Goal: Task Accomplishment & Management: Use online tool/utility

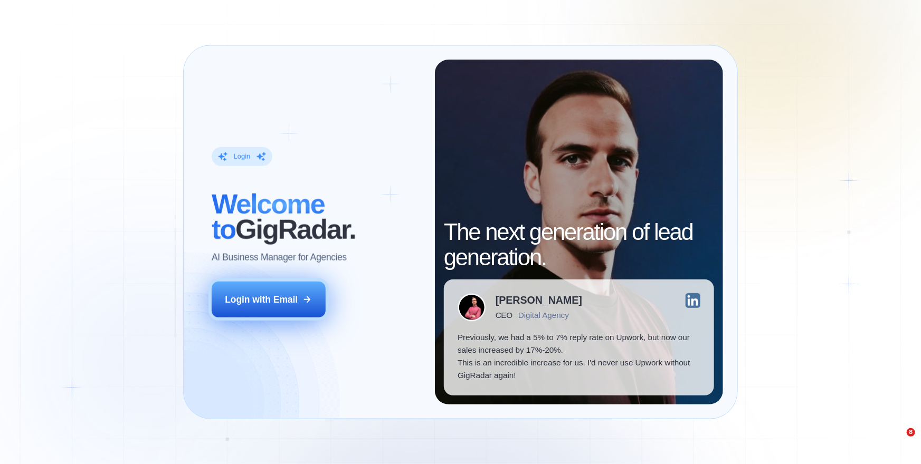
click at [313, 296] on button "Login with Email" at bounding box center [269, 300] width 114 height 36
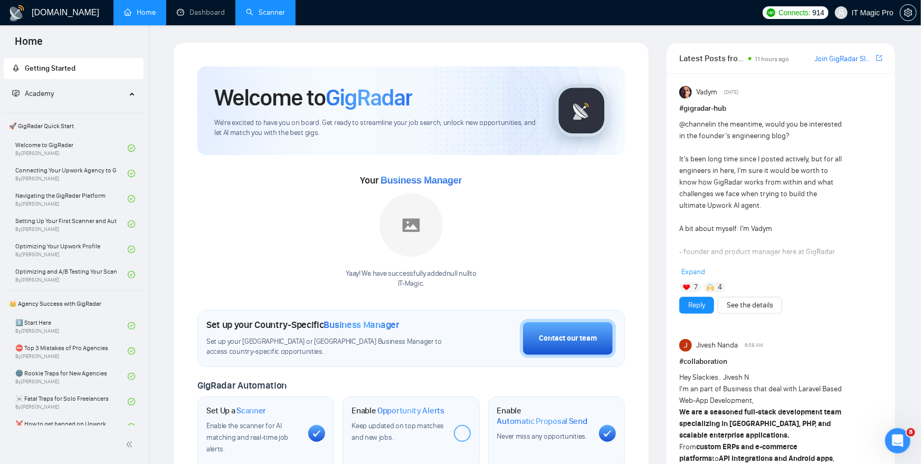
click at [285, 17] on link "Scanner" at bounding box center [265, 12] width 39 height 9
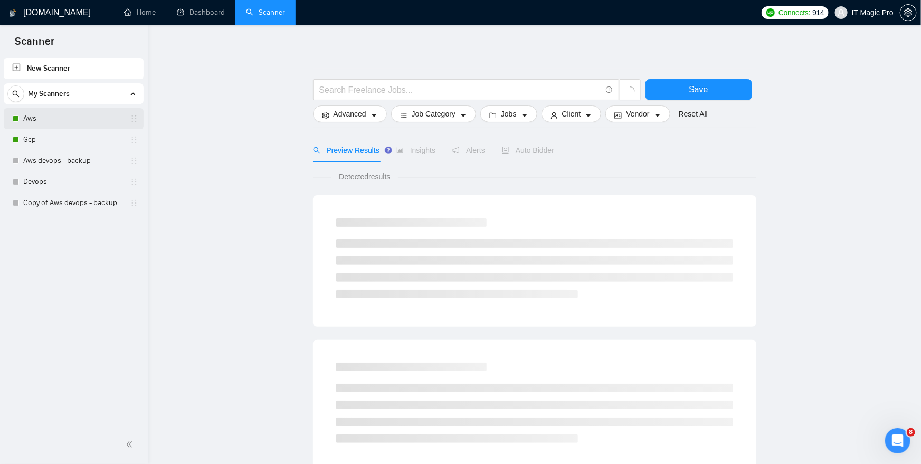
click at [83, 122] on link "Aws" at bounding box center [73, 118] width 100 height 21
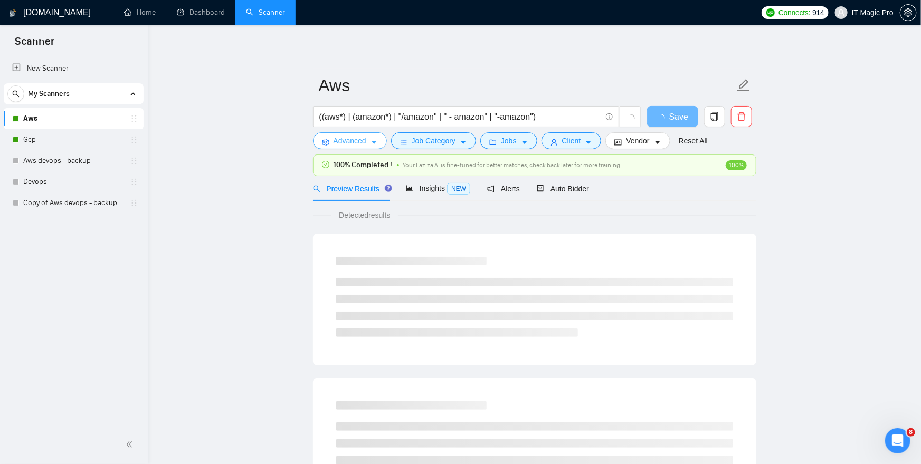
click at [356, 142] on span "Advanced" at bounding box center [349, 141] width 33 height 12
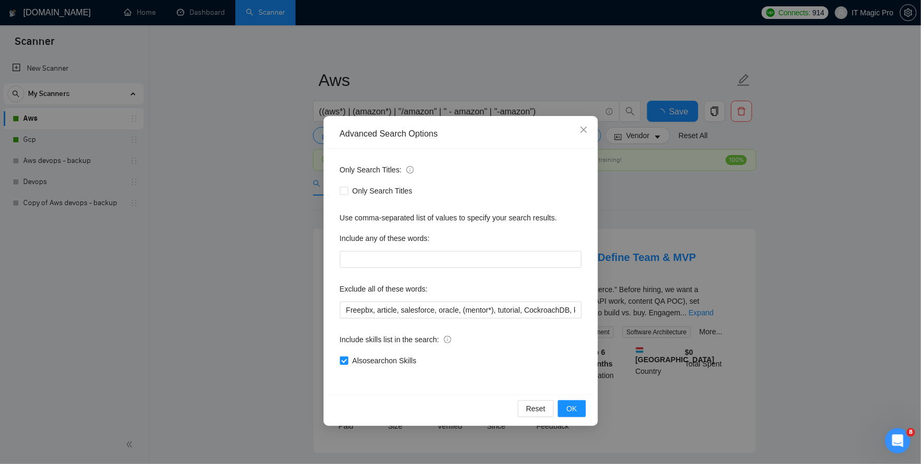
scroll to position [8, 0]
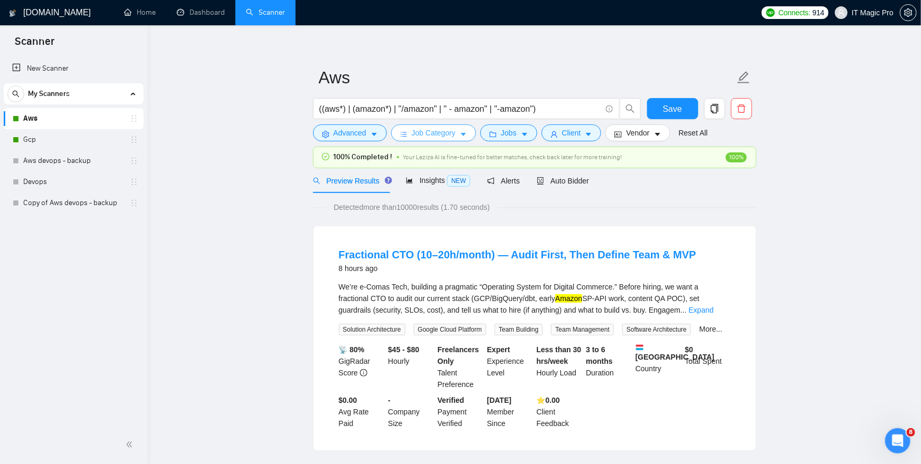
click at [430, 131] on span "Job Category" at bounding box center [434, 133] width 44 height 12
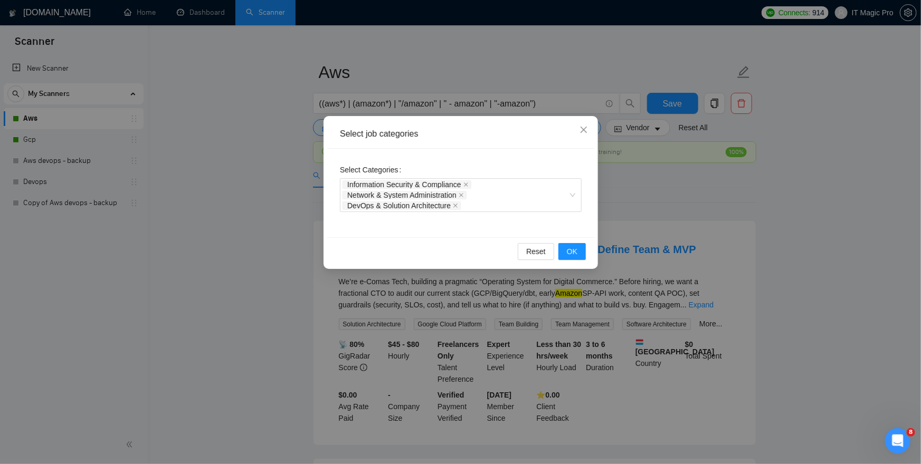
scroll to position [14, 0]
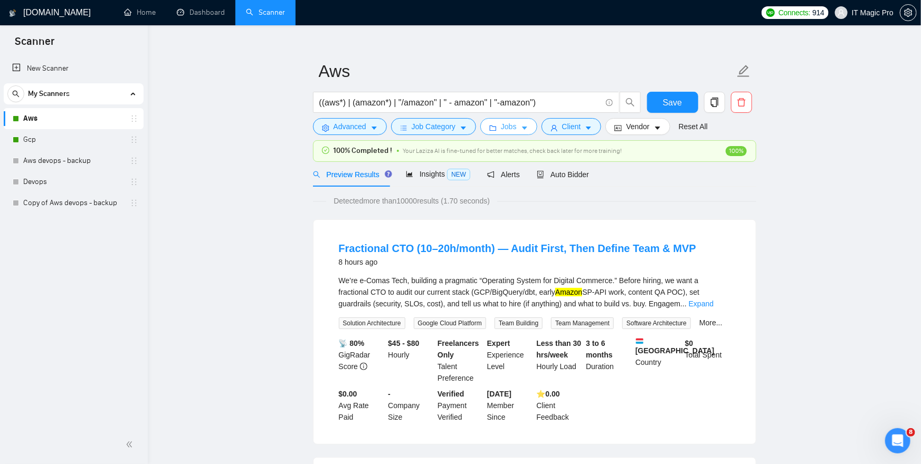
click at [517, 129] on span "Jobs" at bounding box center [509, 127] width 16 height 12
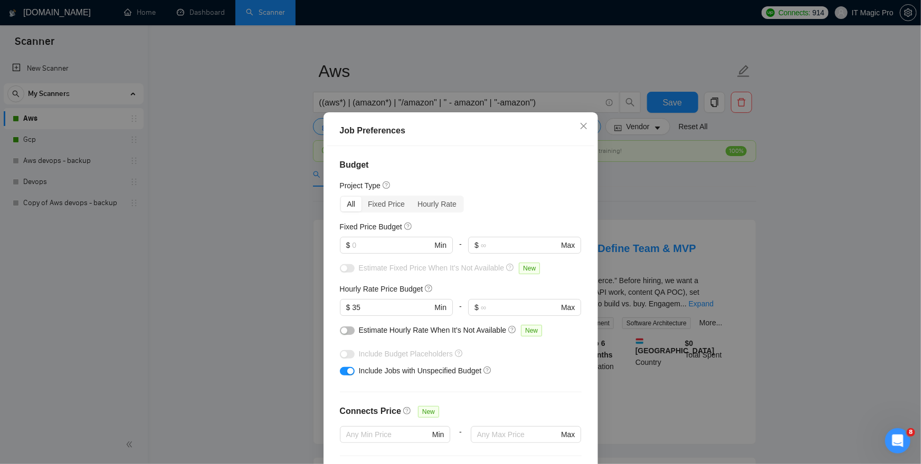
scroll to position [11, 0]
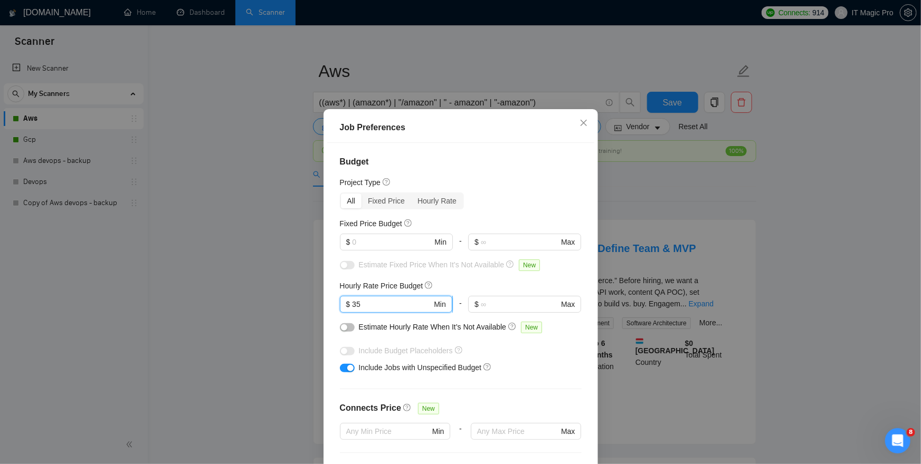
click at [382, 305] on input "35" at bounding box center [392, 305] width 80 height 12
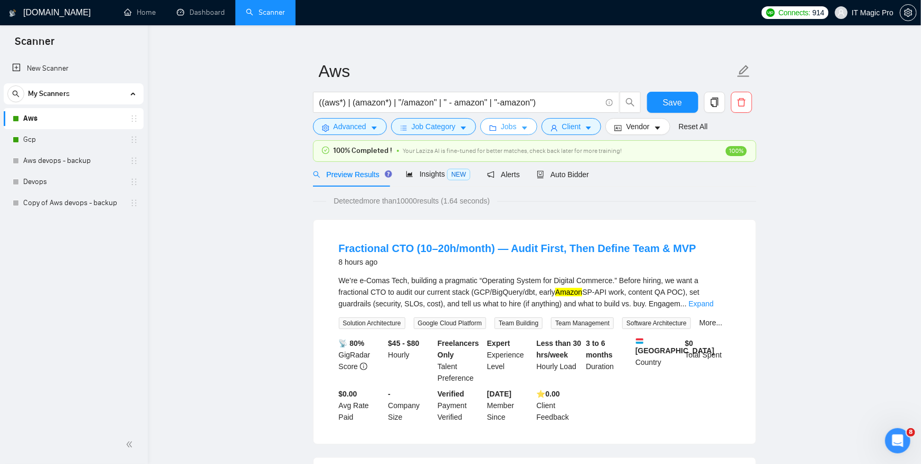
scroll to position [12, 0]
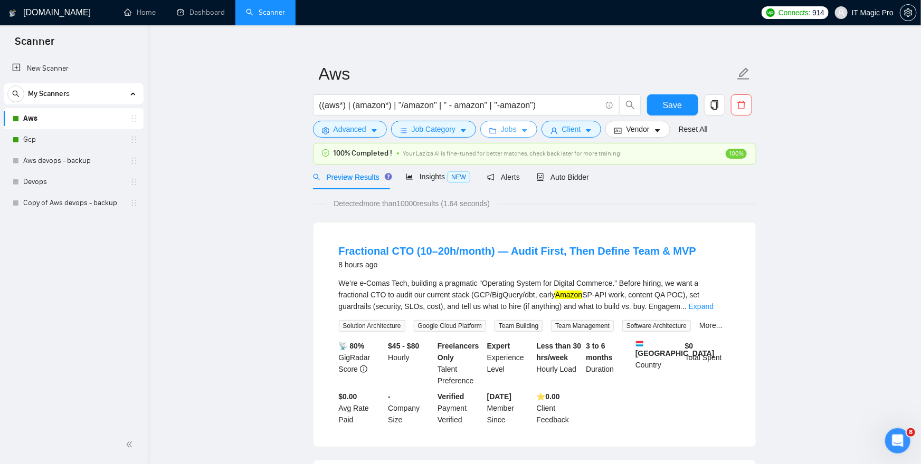
click at [517, 129] on span "Jobs" at bounding box center [509, 129] width 16 height 12
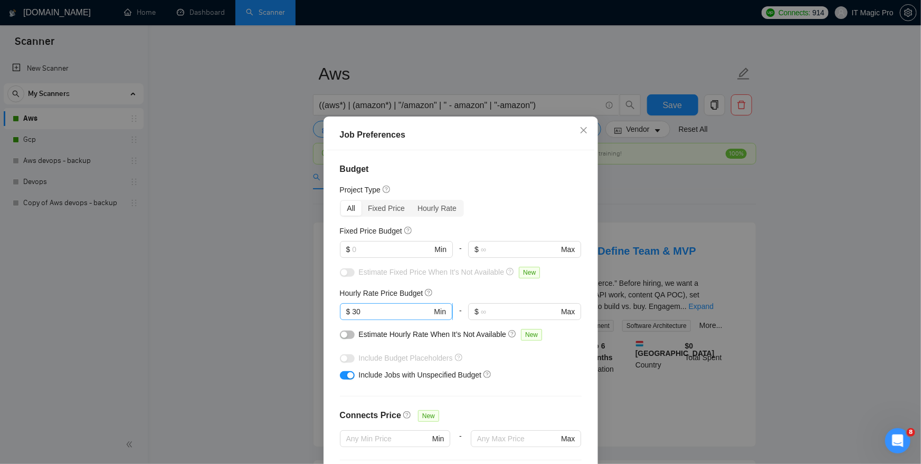
click at [386, 313] on input "30" at bounding box center [392, 312] width 80 height 12
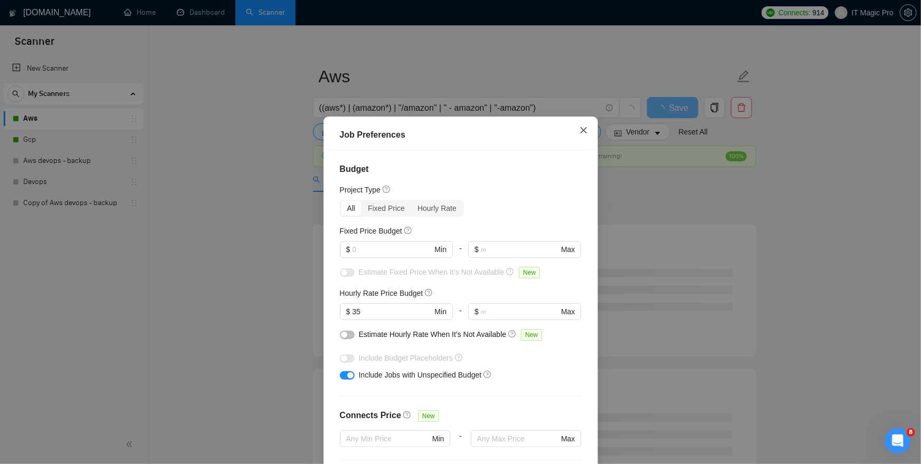
click at [582, 134] on icon "close" at bounding box center [583, 130] width 8 height 8
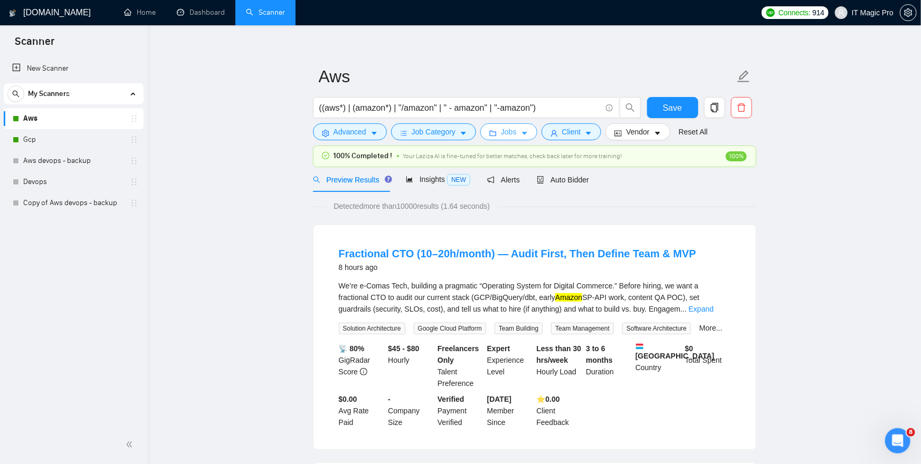
click at [507, 135] on span "Jobs" at bounding box center [509, 132] width 16 height 12
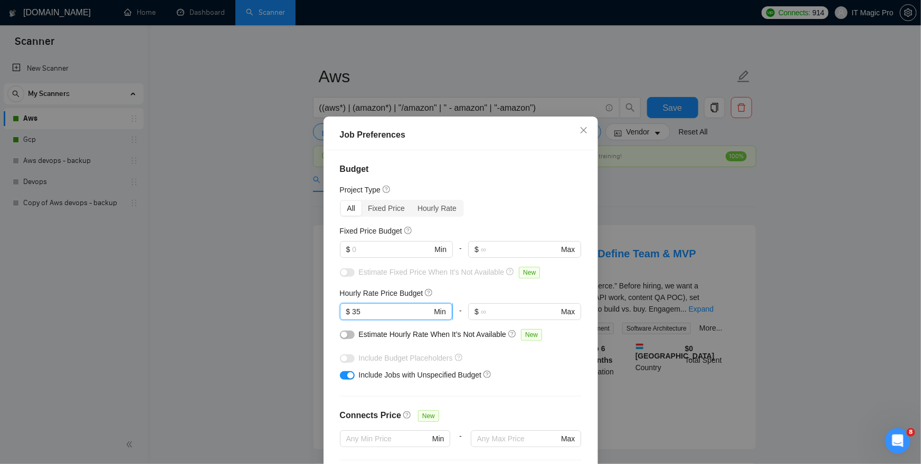
click at [382, 312] on input "35" at bounding box center [392, 312] width 80 height 12
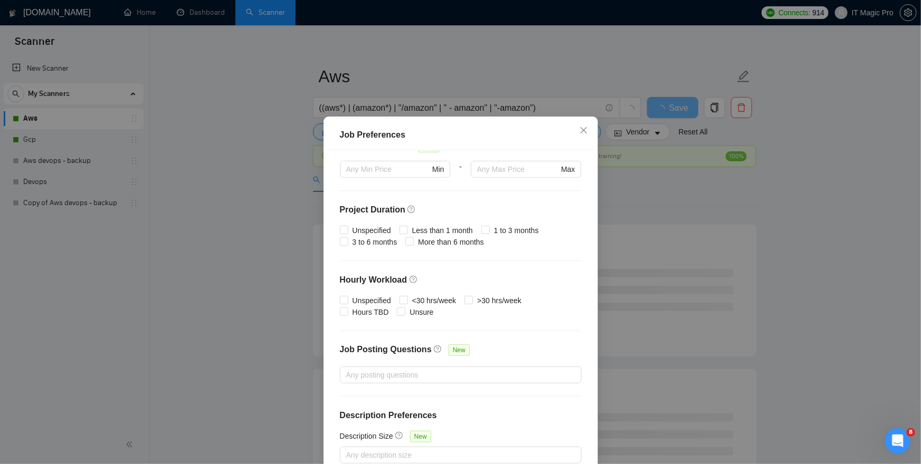
scroll to position [61, 0]
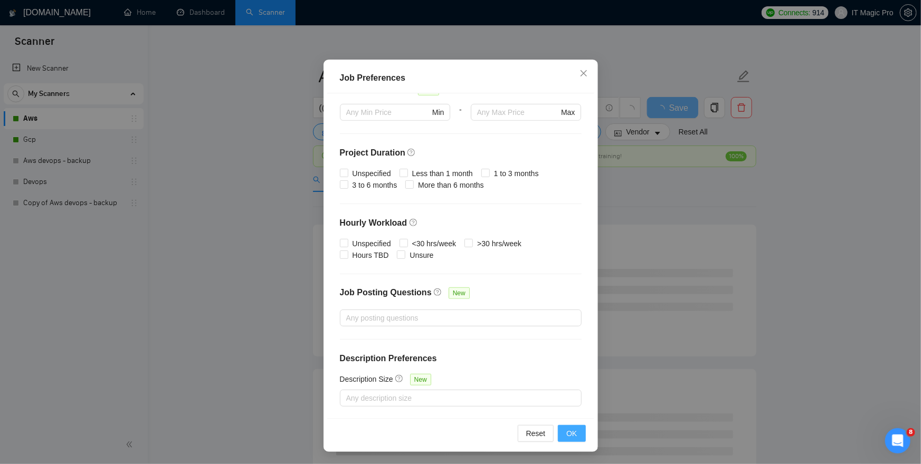
type input "30"
click at [574, 431] on span "OK" at bounding box center [571, 434] width 11 height 12
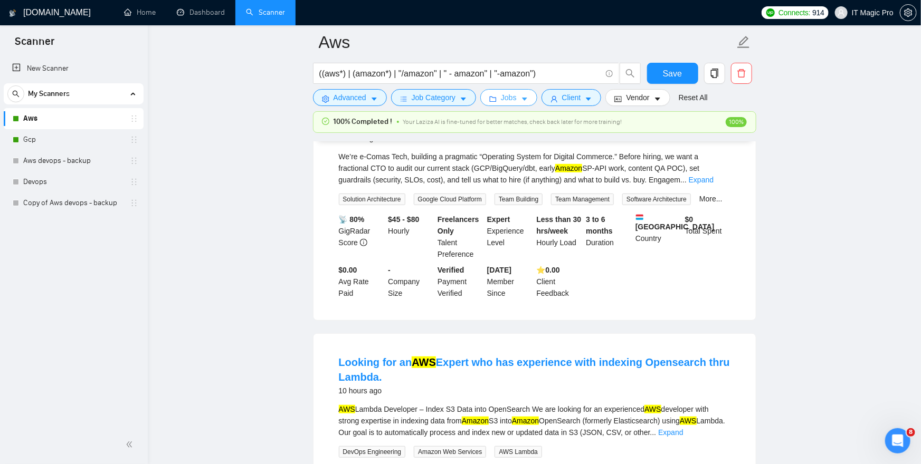
scroll to position [0, 0]
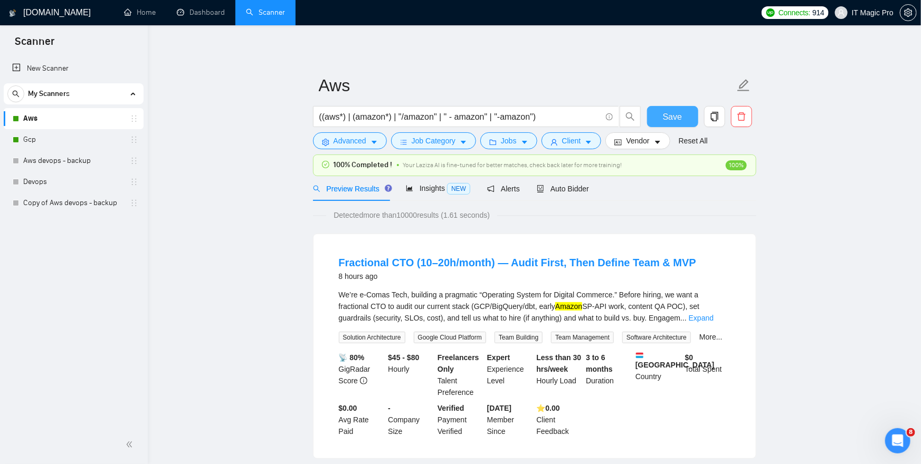
click at [668, 113] on span "Save" at bounding box center [672, 116] width 19 height 13
click at [628, 138] on button "Vendor" at bounding box center [637, 140] width 64 height 17
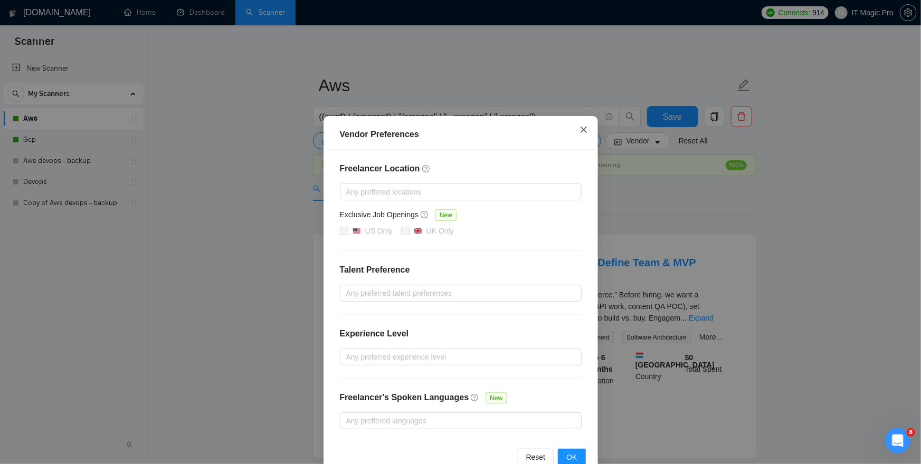
click at [579, 129] on icon "close" at bounding box center [583, 130] width 8 height 8
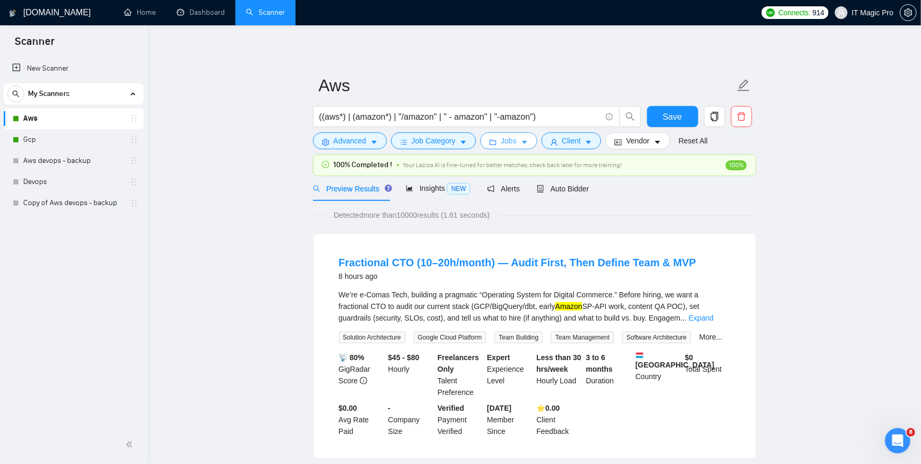
click at [522, 146] on button "Jobs" at bounding box center [508, 140] width 57 height 17
click at [590, 142] on icon "caret-down" at bounding box center [588, 142] width 7 height 7
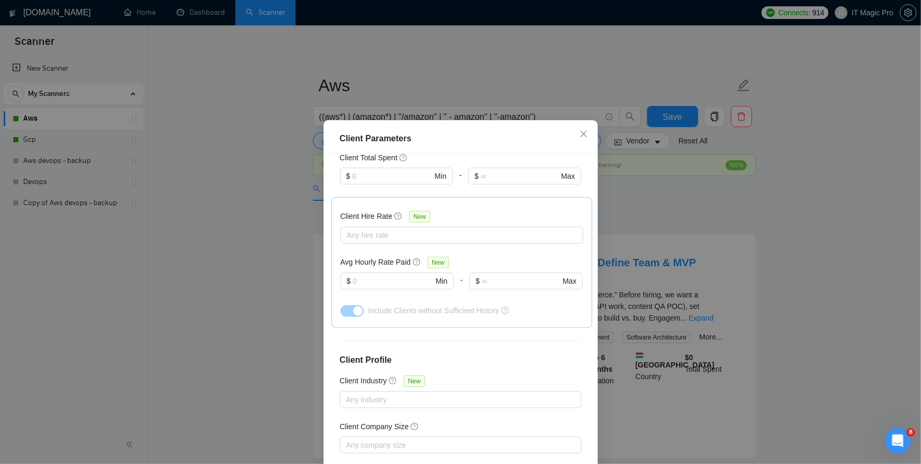
scroll to position [332, 0]
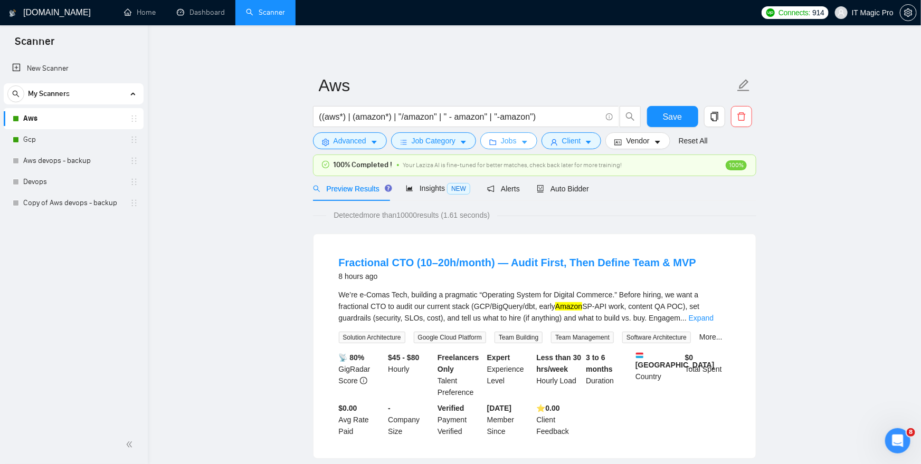
click at [522, 143] on button "Jobs" at bounding box center [508, 140] width 57 height 17
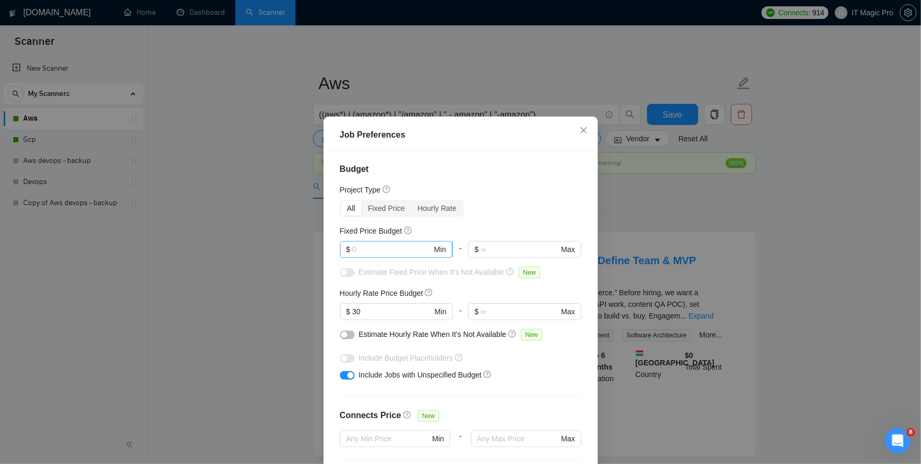
scroll to position [3, 0]
click at [399, 254] on input "text" at bounding box center [392, 250] width 80 height 12
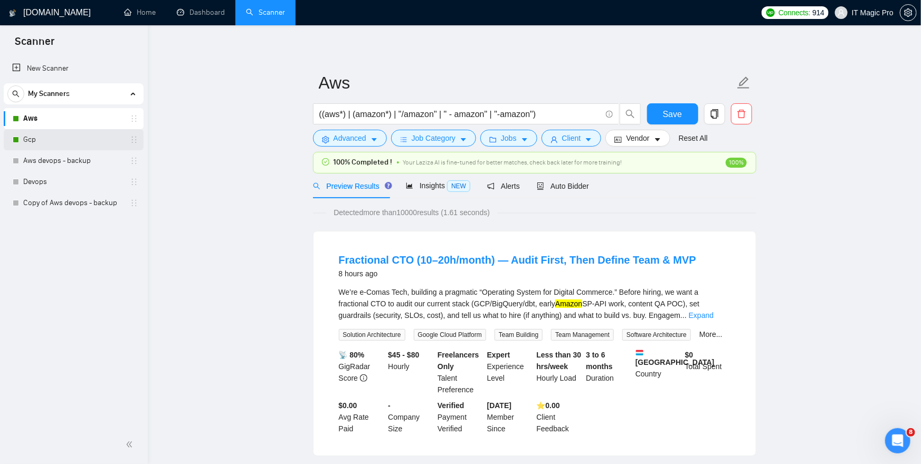
click at [56, 137] on link "Gcp" at bounding box center [73, 139] width 100 height 21
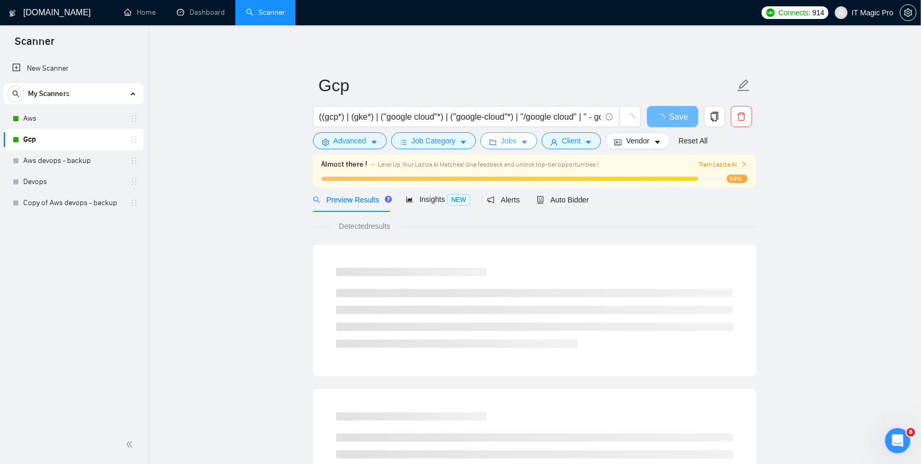
click at [522, 139] on button "Jobs" at bounding box center [508, 140] width 57 height 17
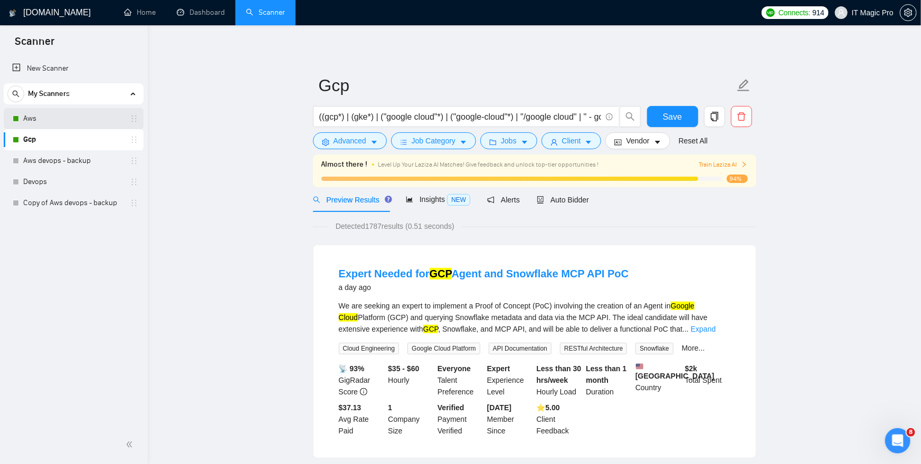
click at [77, 119] on link "Aws" at bounding box center [73, 118] width 100 height 21
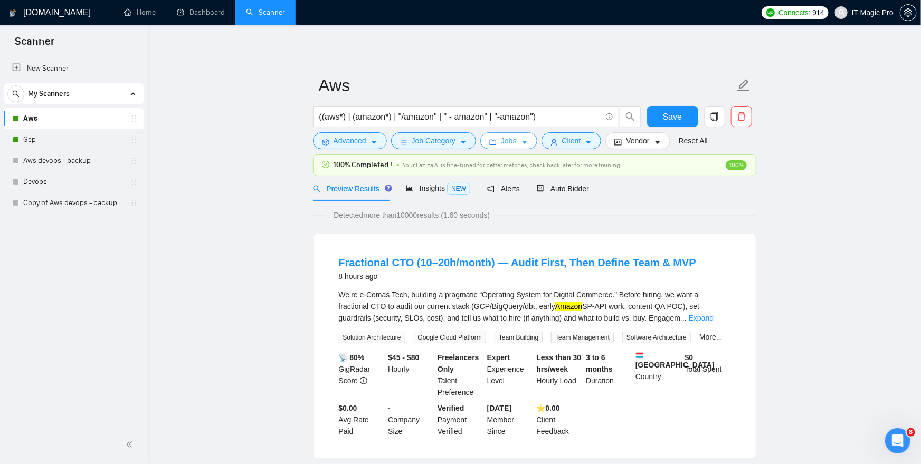
click at [511, 138] on span "Jobs" at bounding box center [509, 141] width 16 height 12
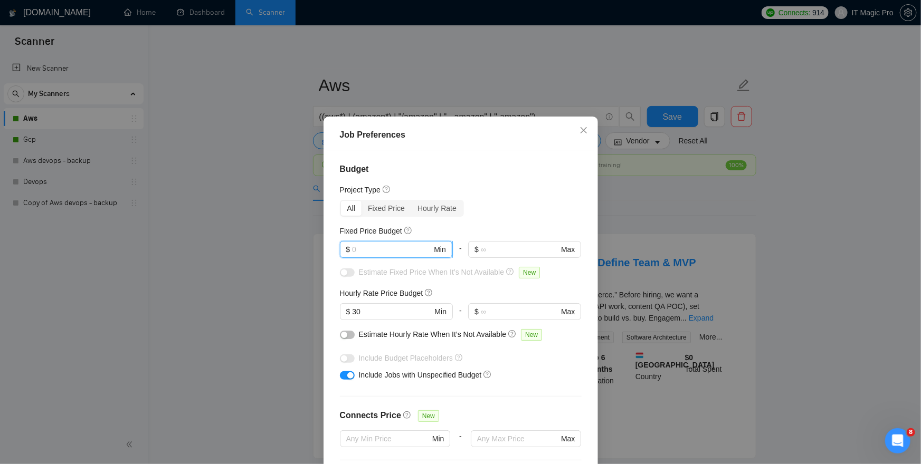
click at [373, 251] on input "text" at bounding box center [392, 250] width 80 height 12
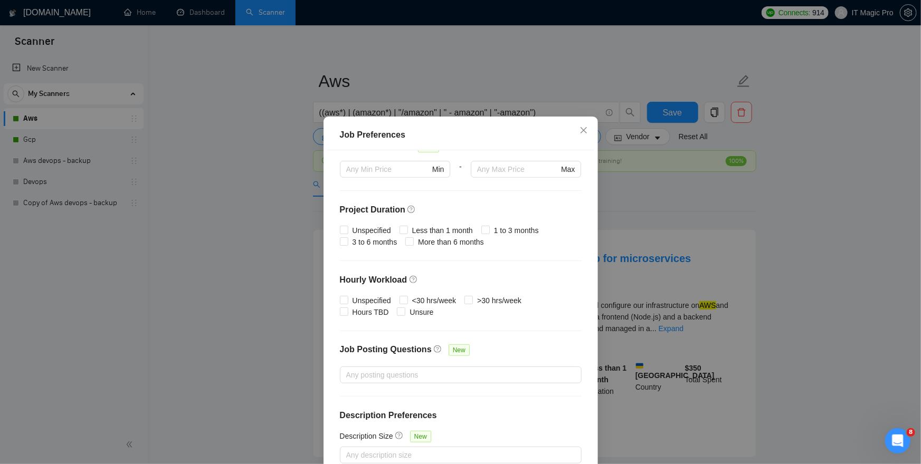
scroll to position [61, 0]
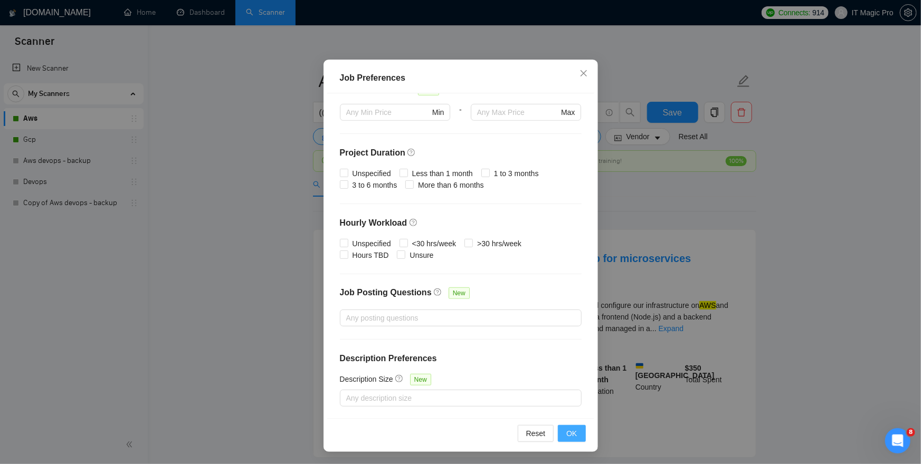
type input "200"
click at [570, 430] on span "OK" at bounding box center [571, 434] width 11 height 12
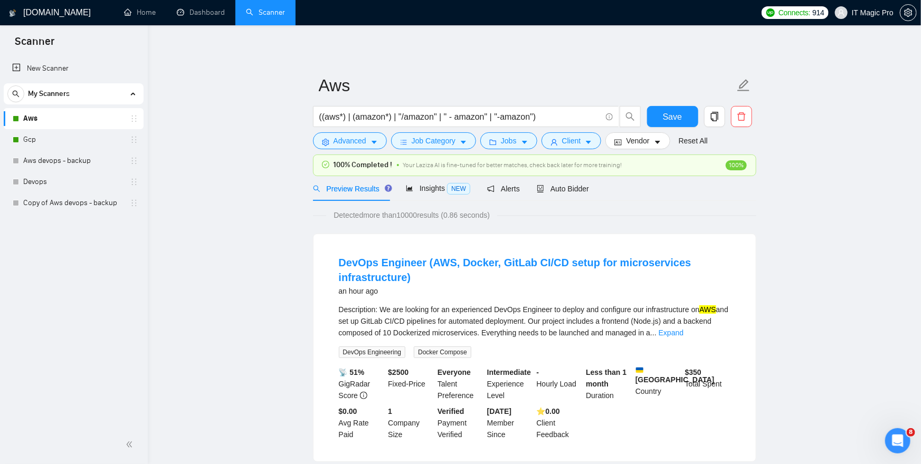
scroll to position [0, 0]
click at [683, 329] on link "Expand" at bounding box center [671, 333] width 25 height 8
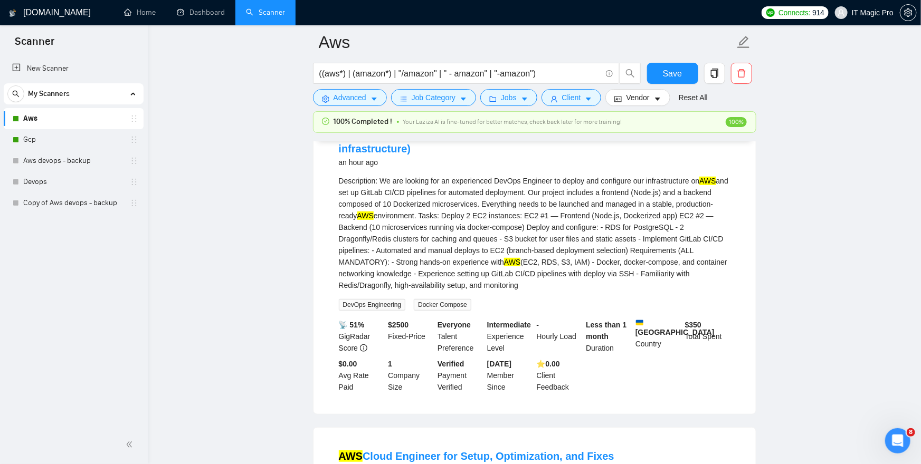
scroll to position [131, 0]
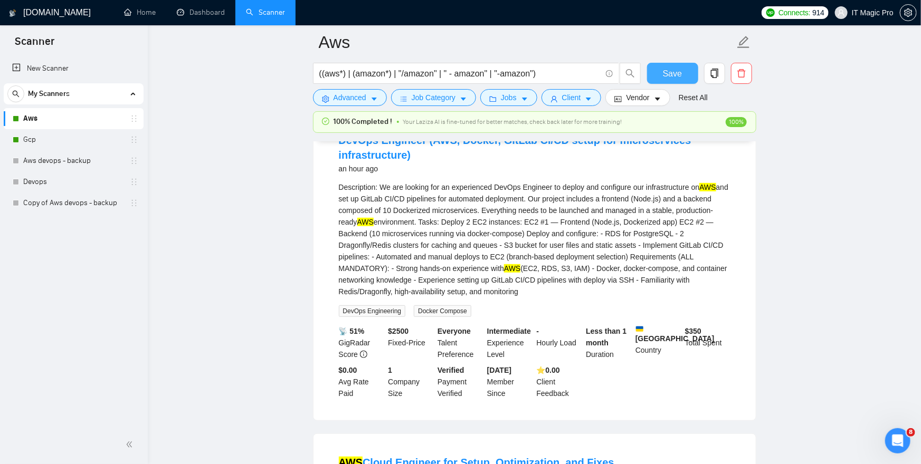
click at [675, 73] on span "Save" at bounding box center [672, 73] width 19 height 13
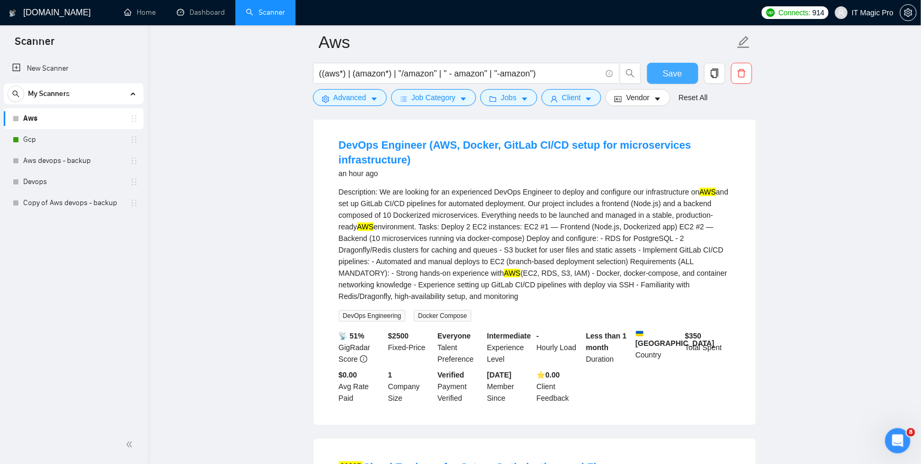
scroll to position [0, 0]
